Goal: Transaction & Acquisition: Purchase product/service

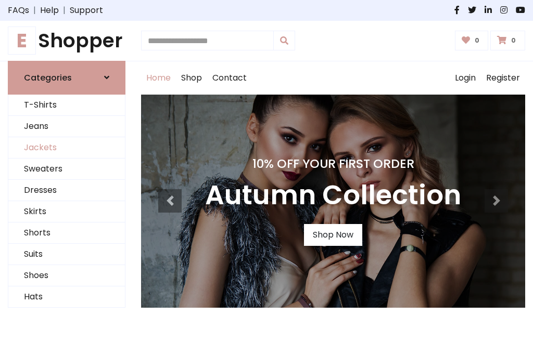
click at [67, 148] on link "Jackets" at bounding box center [66, 147] width 116 height 21
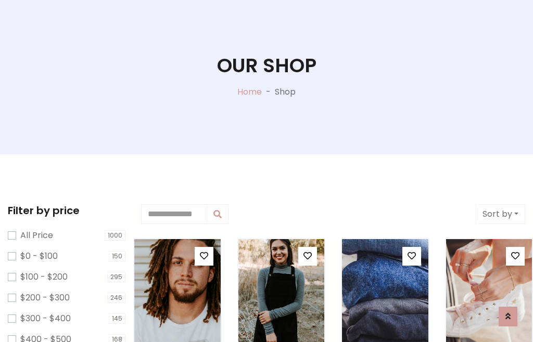
scroll to position [53, 0]
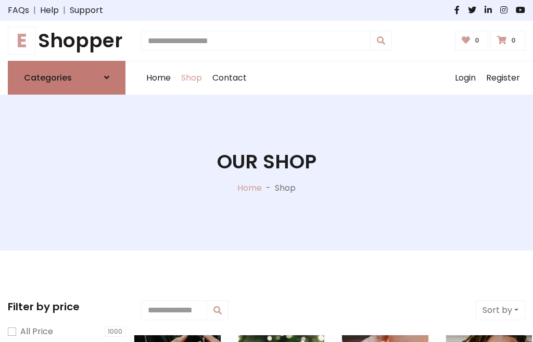
click at [67, 77] on h6 "Categories" at bounding box center [48, 78] width 48 height 10
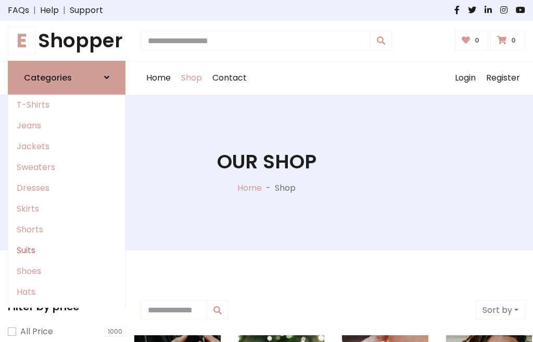
click at [67, 250] on link "Suits" at bounding box center [66, 250] width 116 height 21
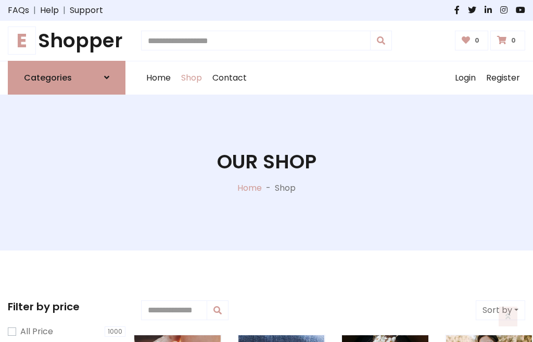
scroll to position [441, 0]
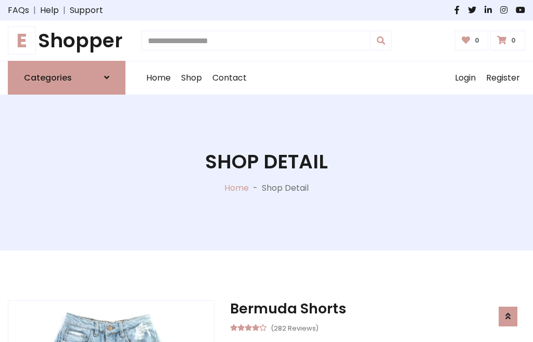
scroll to position [972, 0]
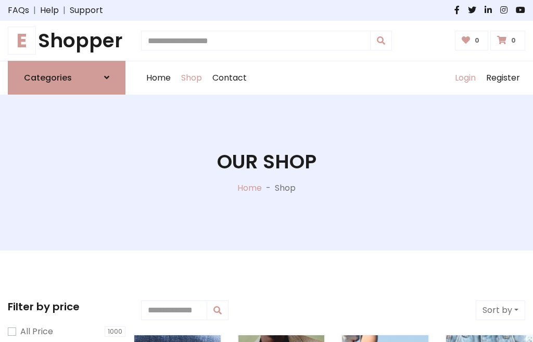
click at [464, 77] on link "Login" at bounding box center [464, 77] width 31 height 33
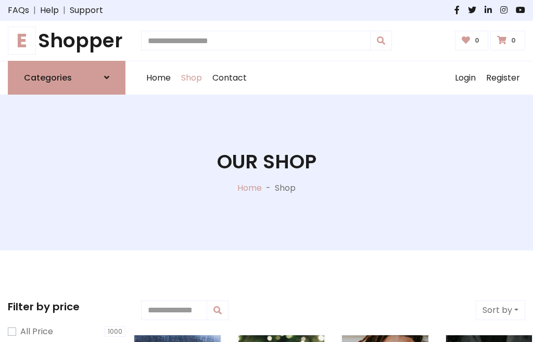
scroll to position [53, 0]
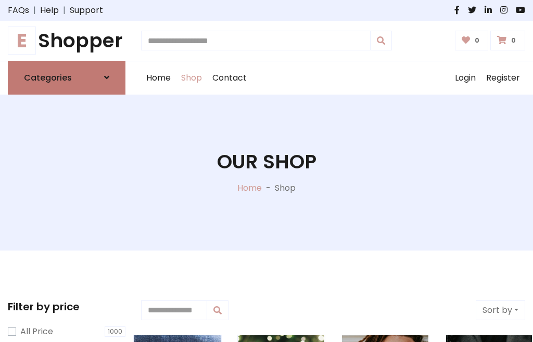
click at [107, 77] on icon at bounding box center [106, 77] width 5 height 8
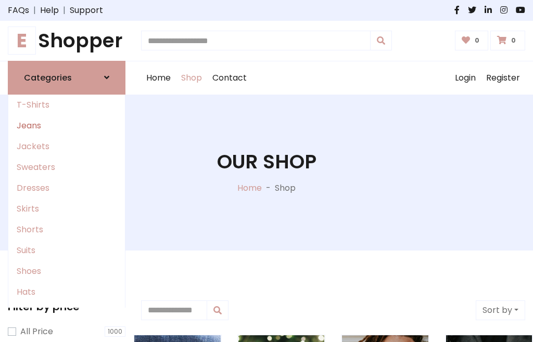
click at [67, 125] on link "Jeans" at bounding box center [66, 125] width 116 height 21
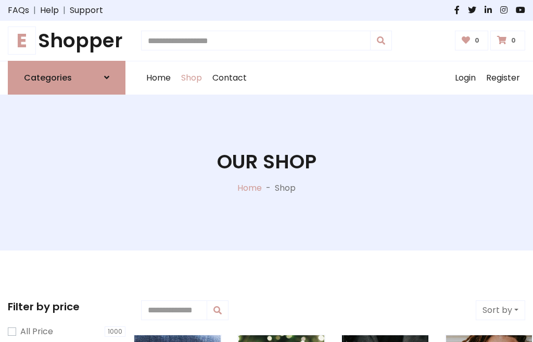
scroll to position [53, 0]
